Goal: Task Accomplishment & Management: Complete application form

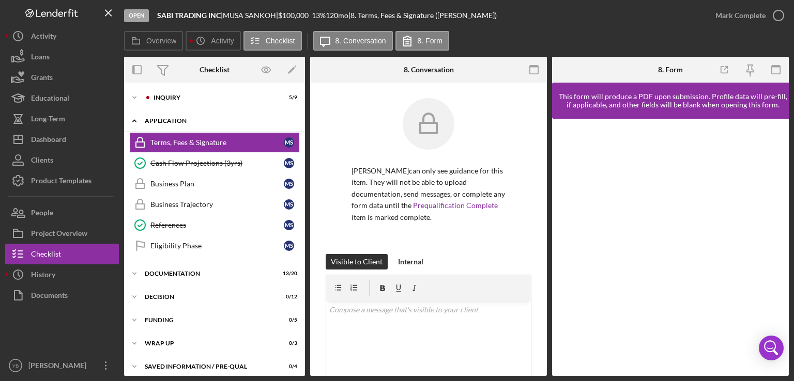
click at [165, 119] on div "Application" at bounding box center [218, 121] width 147 height 6
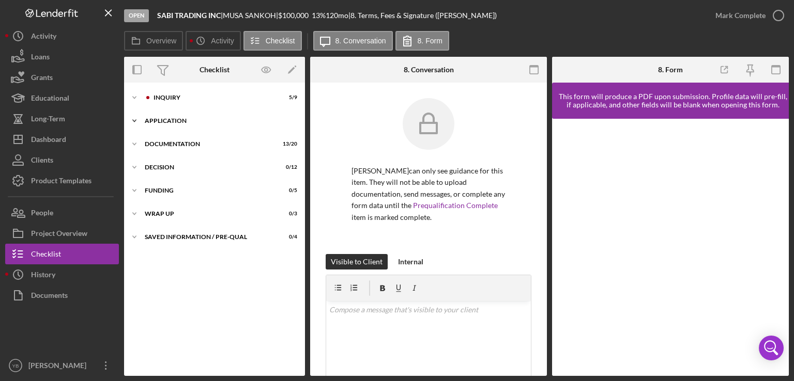
click at [169, 123] on div "Application" at bounding box center [218, 121] width 147 height 6
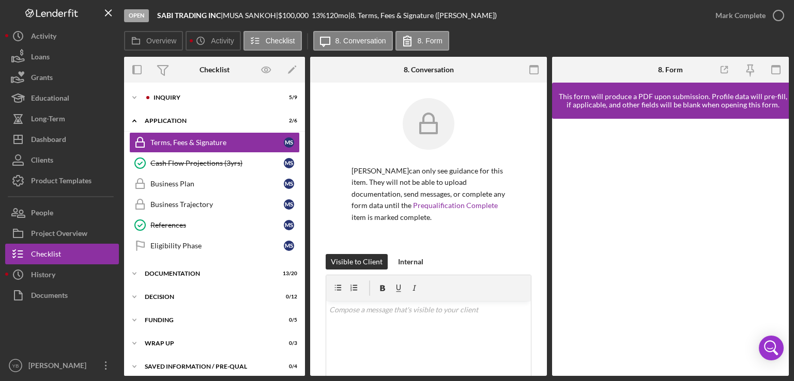
drag, startPoint x: 306, startPoint y: 164, endPoint x: 302, endPoint y: 254, distance: 90.0
click at [302, 254] on div "Overview Internal Workflow Stage Open Icon/Dropdown Arrow Archive (can unarchiv…" at bounding box center [456, 216] width 665 height 319
click at [172, 273] on div "Documentation" at bounding box center [218, 274] width 147 height 6
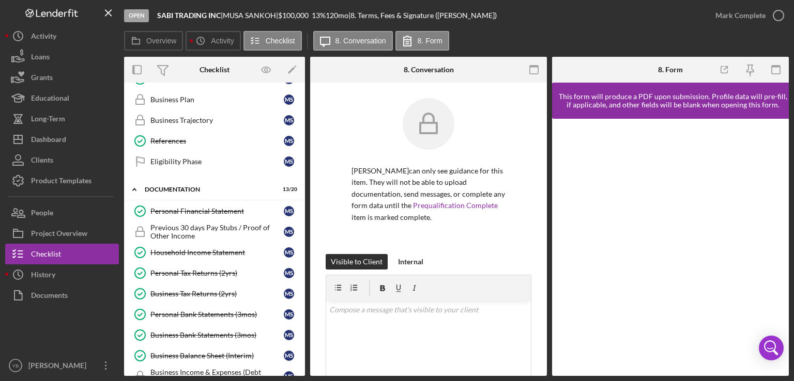
scroll to position [88, 0]
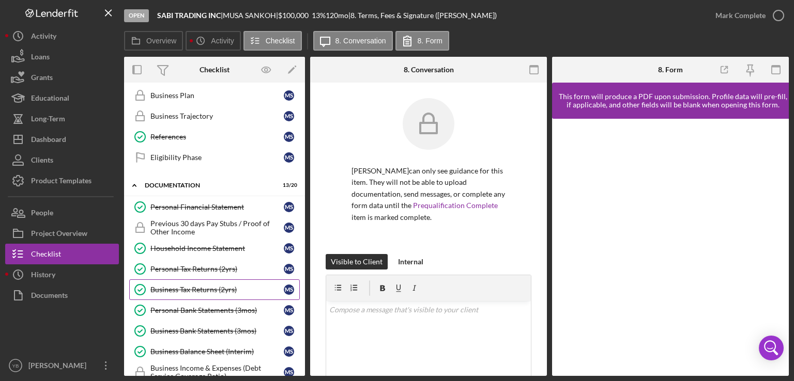
click at [215, 288] on div "Business Tax Returns (2yrs)" at bounding box center [216, 290] width 133 height 8
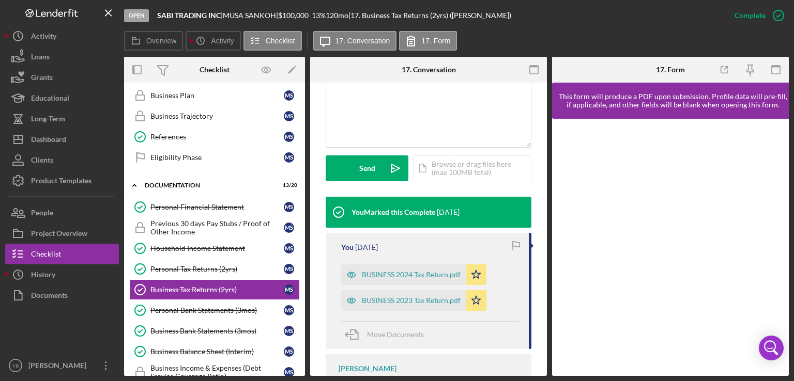
scroll to position [244, 0]
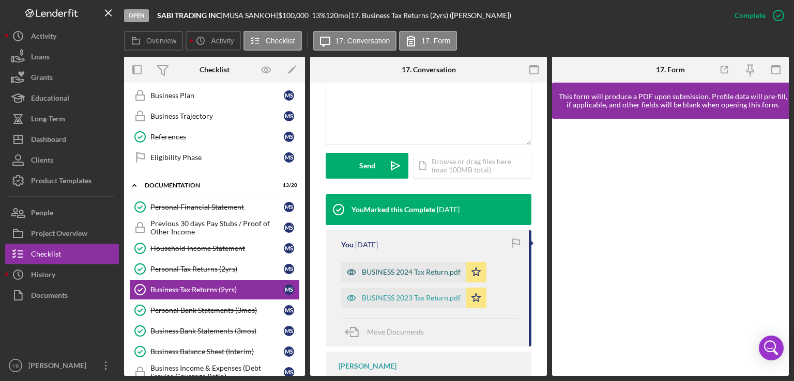
click at [403, 271] on div "BUSINESS 2024 Tax Return.pdf" at bounding box center [411, 272] width 99 height 8
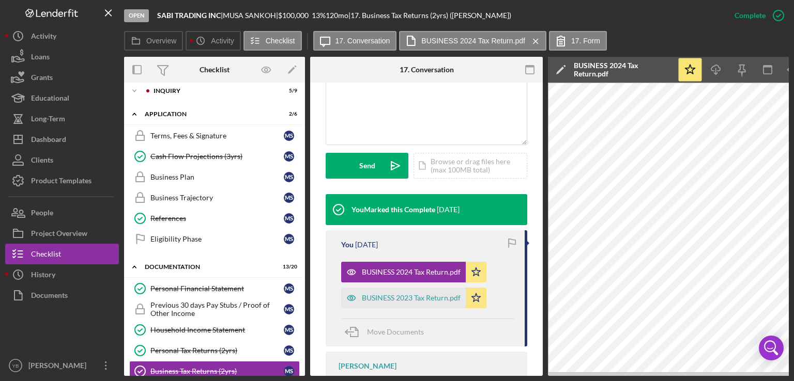
scroll to position [0, 0]
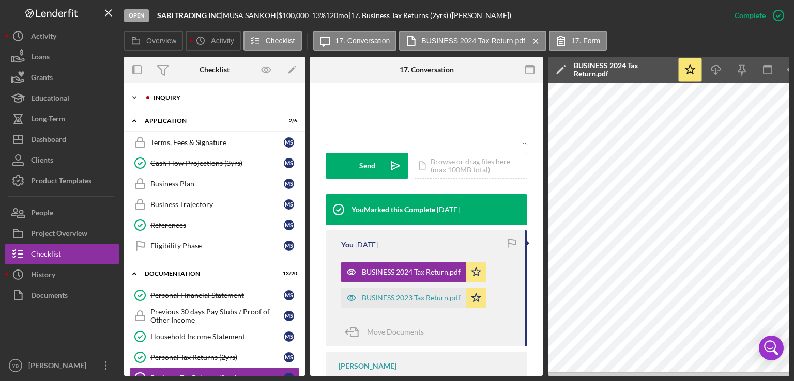
click at [184, 92] on div "Icon/Expander Inquiry 5 / 9" at bounding box center [214, 97] width 181 height 21
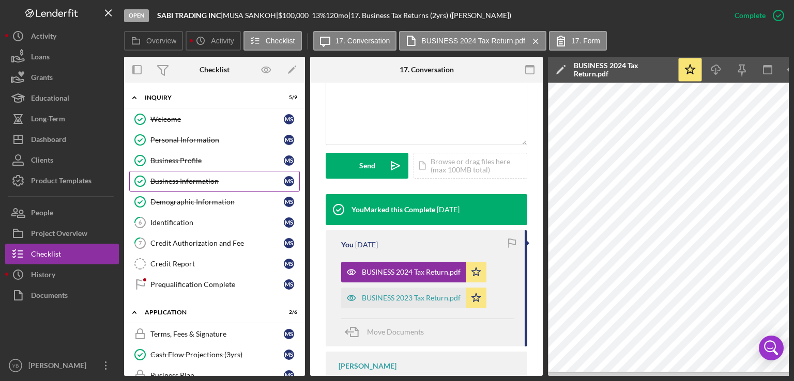
click at [195, 177] on div "Business Information" at bounding box center [216, 181] width 133 height 8
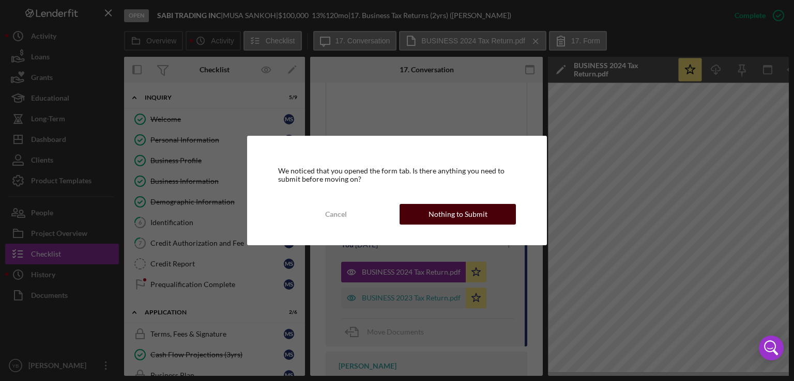
click at [434, 215] on div "Nothing to Submit" at bounding box center [457, 214] width 59 height 21
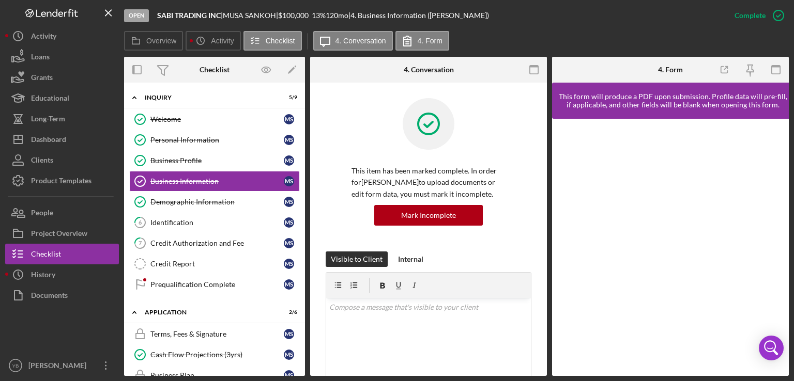
drag, startPoint x: 159, startPoint y: 13, endPoint x: 223, endPoint y: 9, distance: 64.2
click at [223, 9] on div "Open SABI TRADING INC | [PERSON_NAME] | $100,000 $100,000 13 % 120 mo | 4. Busi…" at bounding box center [424, 15] width 600 height 31
click at [157, 15] on b "SABI TRADING INC" at bounding box center [189, 15] width 64 height 9
drag, startPoint x: 157, startPoint y: 15, endPoint x: 219, endPoint y: 13, distance: 62.0
click at [219, 13] on b "SABI TRADING INC" at bounding box center [189, 15] width 64 height 9
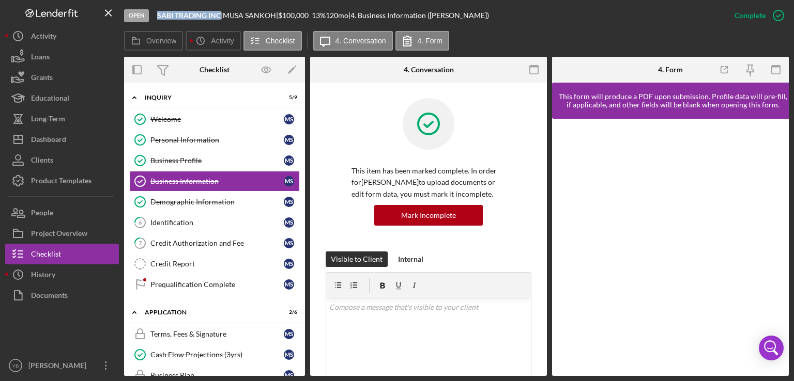
copy b "SABI TRADING INC"
click at [203, 158] on div "Business Profile" at bounding box center [216, 161] width 133 height 8
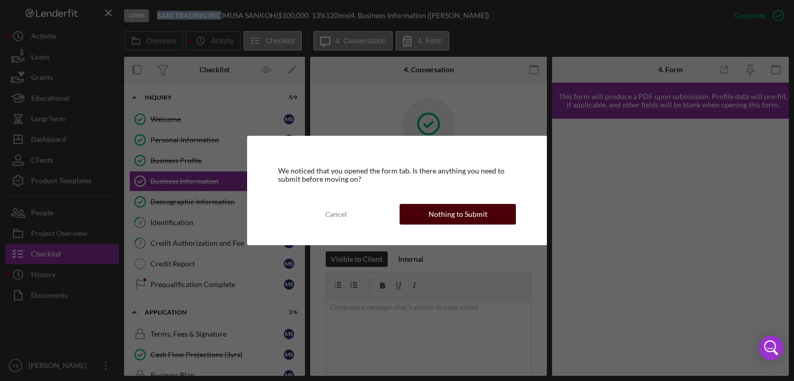
click at [438, 213] on div "Nothing to Submit" at bounding box center [457, 214] width 59 height 21
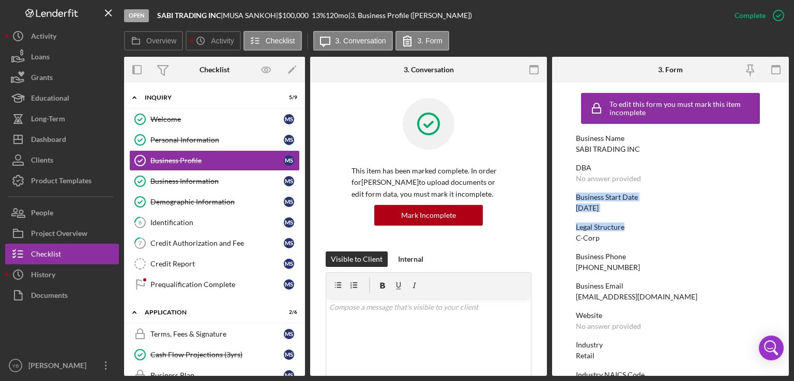
drag, startPoint x: 789, startPoint y: 173, endPoint x: 777, endPoint y: 220, distance: 48.5
click at [777, 220] on div "Open SABI TRADING INC | [PERSON_NAME] | $100,000 $100,000 13 % 120 mo | 3. Busi…" at bounding box center [397, 190] width 794 height 381
click at [777, 220] on form "To edit this form you must mark this item incomplete Business Name SABI TRADING…" at bounding box center [670, 230] width 237 height 294
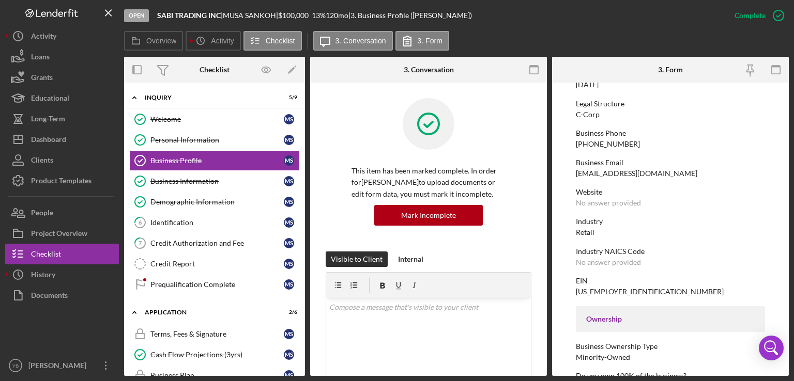
scroll to position [124, 0]
